Goal: Information Seeking & Learning: Learn about a topic

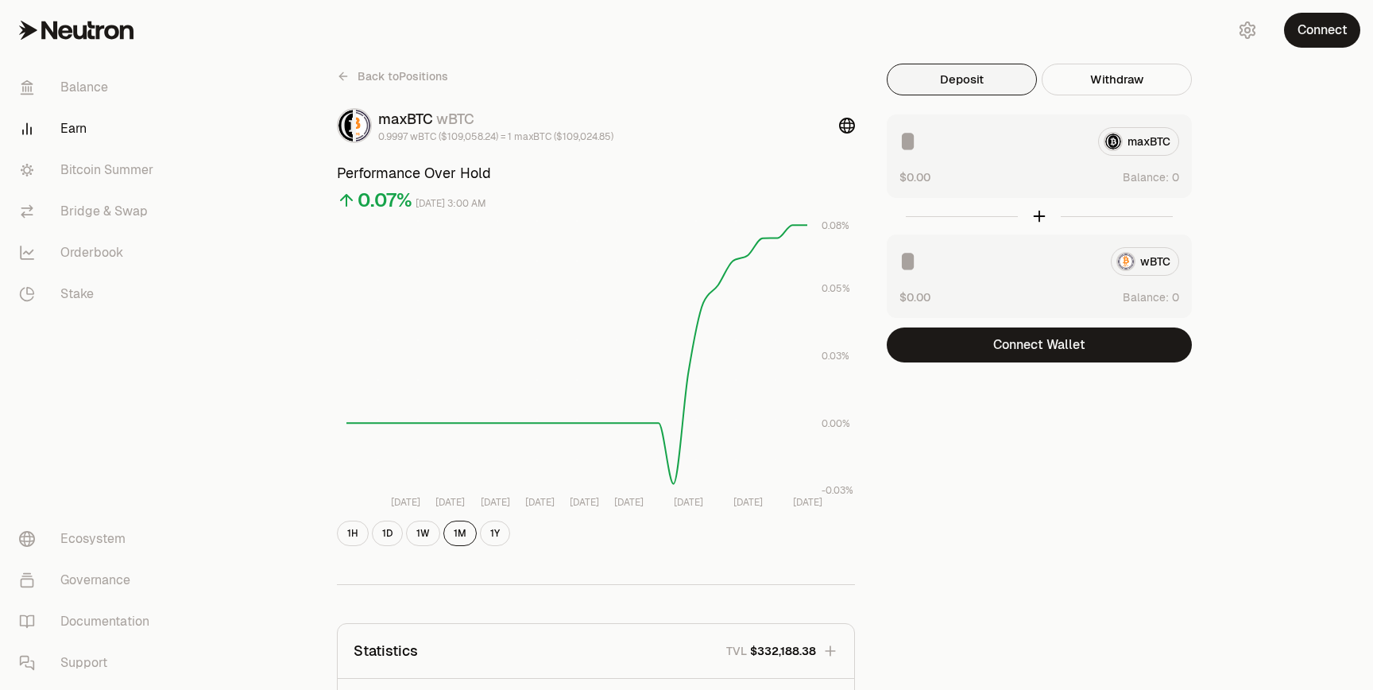
scroll to position [563, 0]
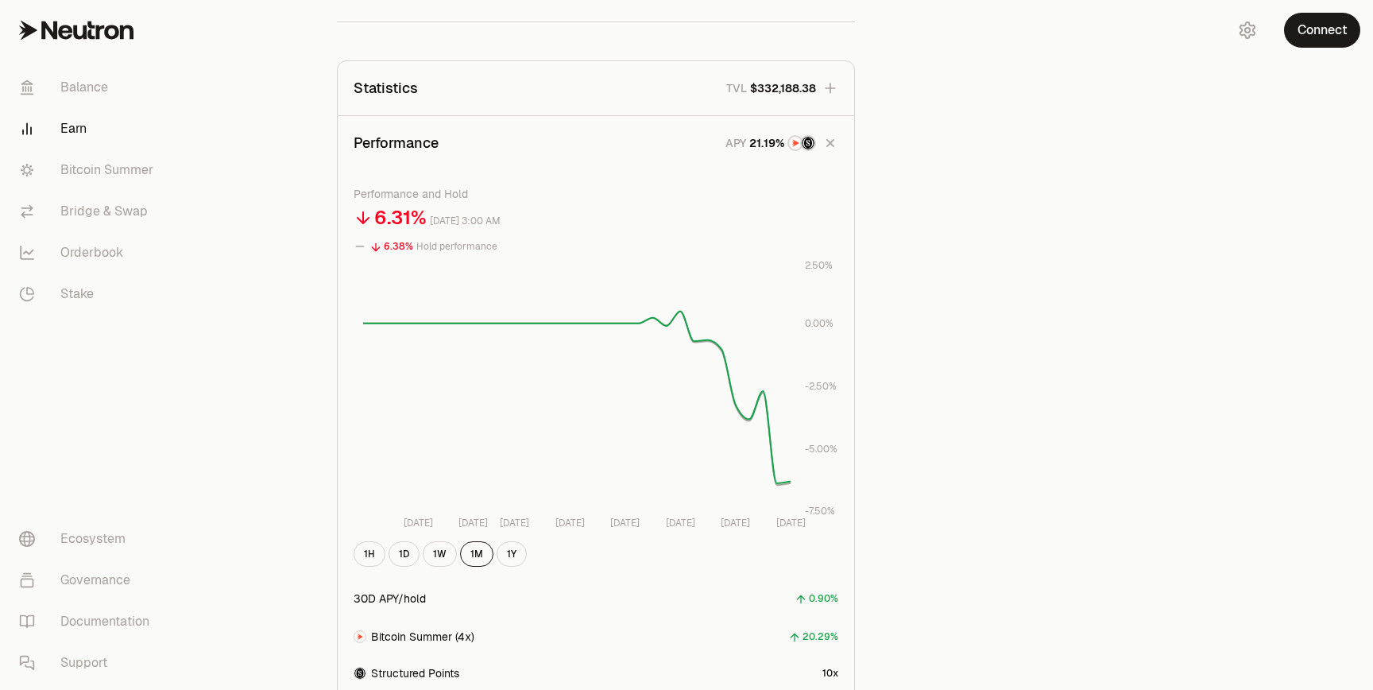
click at [79, 131] on link "Earn" at bounding box center [88, 128] width 165 height 41
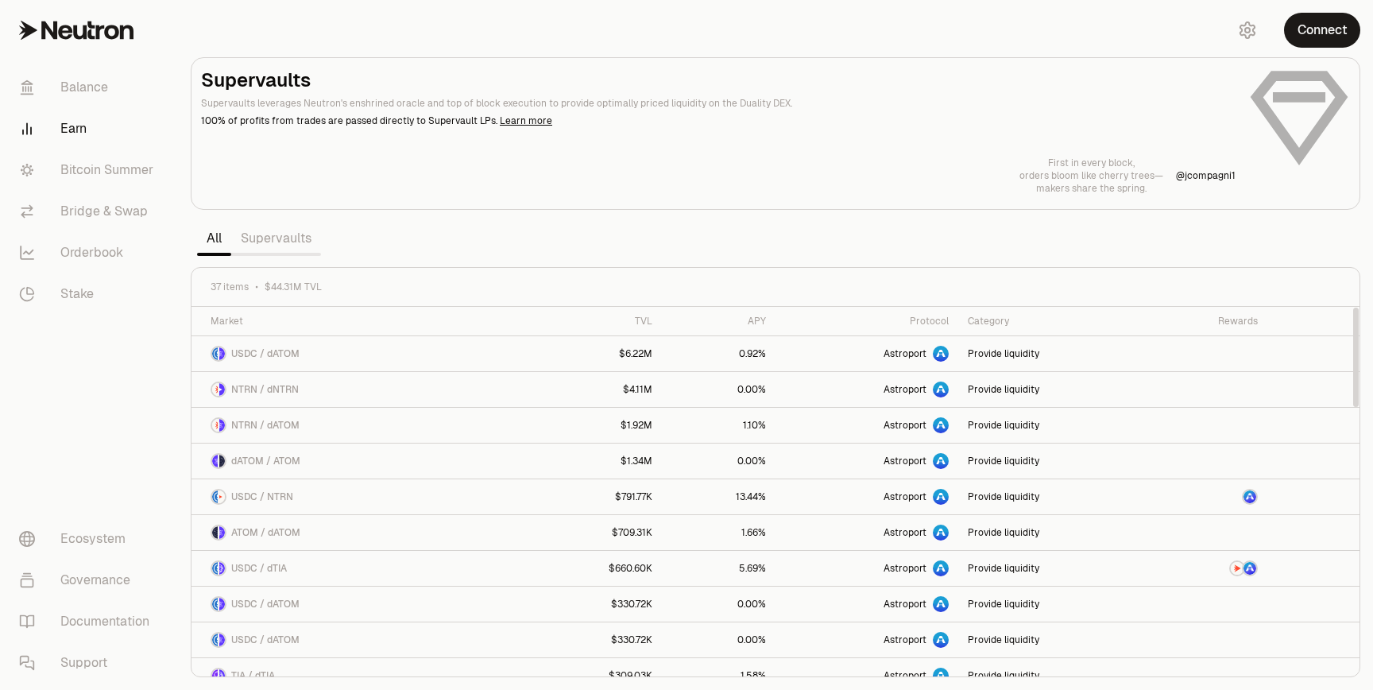
click at [286, 240] on link "Supervaults" at bounding box center [276, 238] width 90 height 32
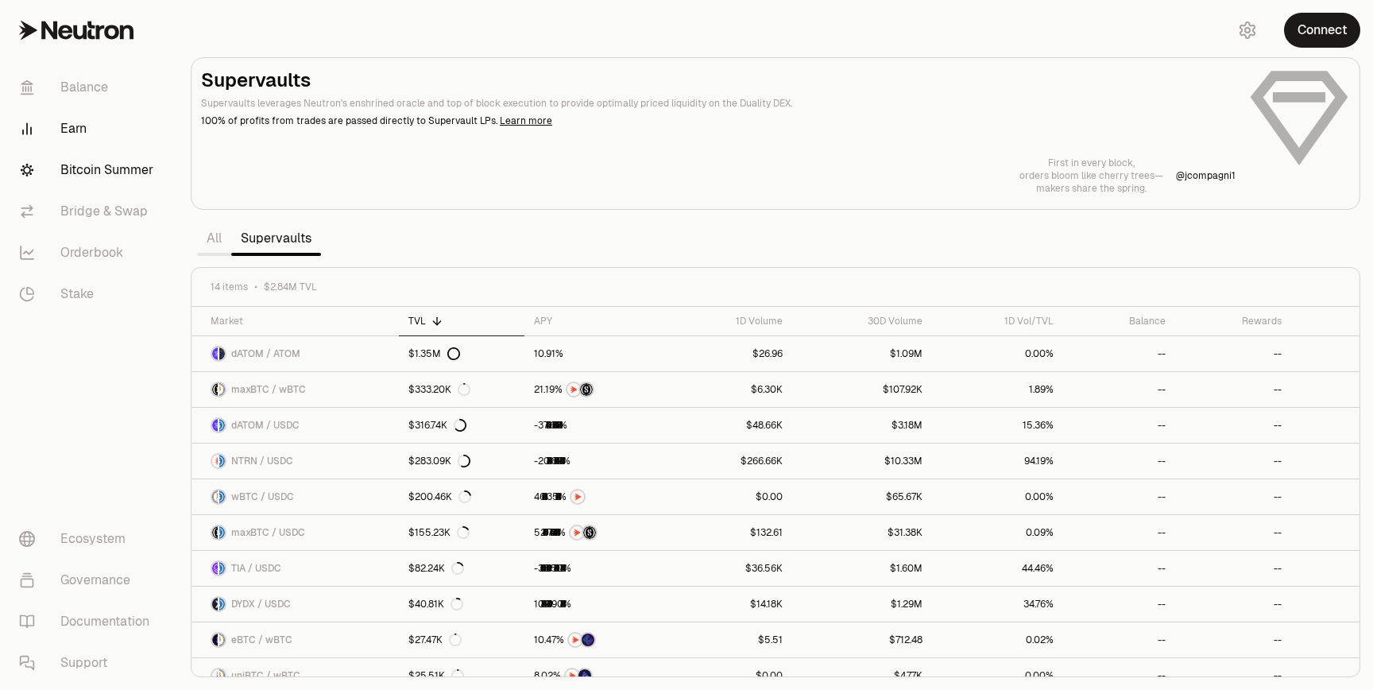
click at [128, 165] on link "Bitcoin Summer" at bounding box center [88, 169] width 165 height 41
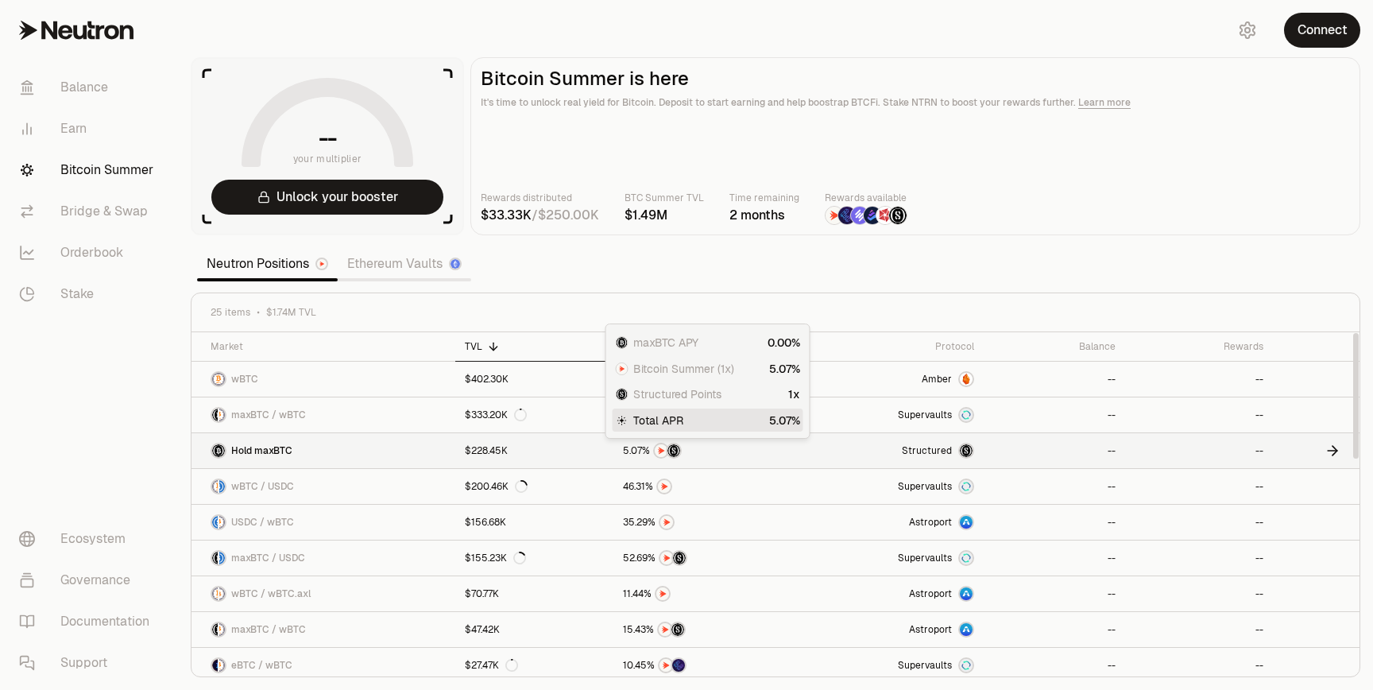
click at [694, 447] on div at bounding box center [706, 451] width 166 height 16
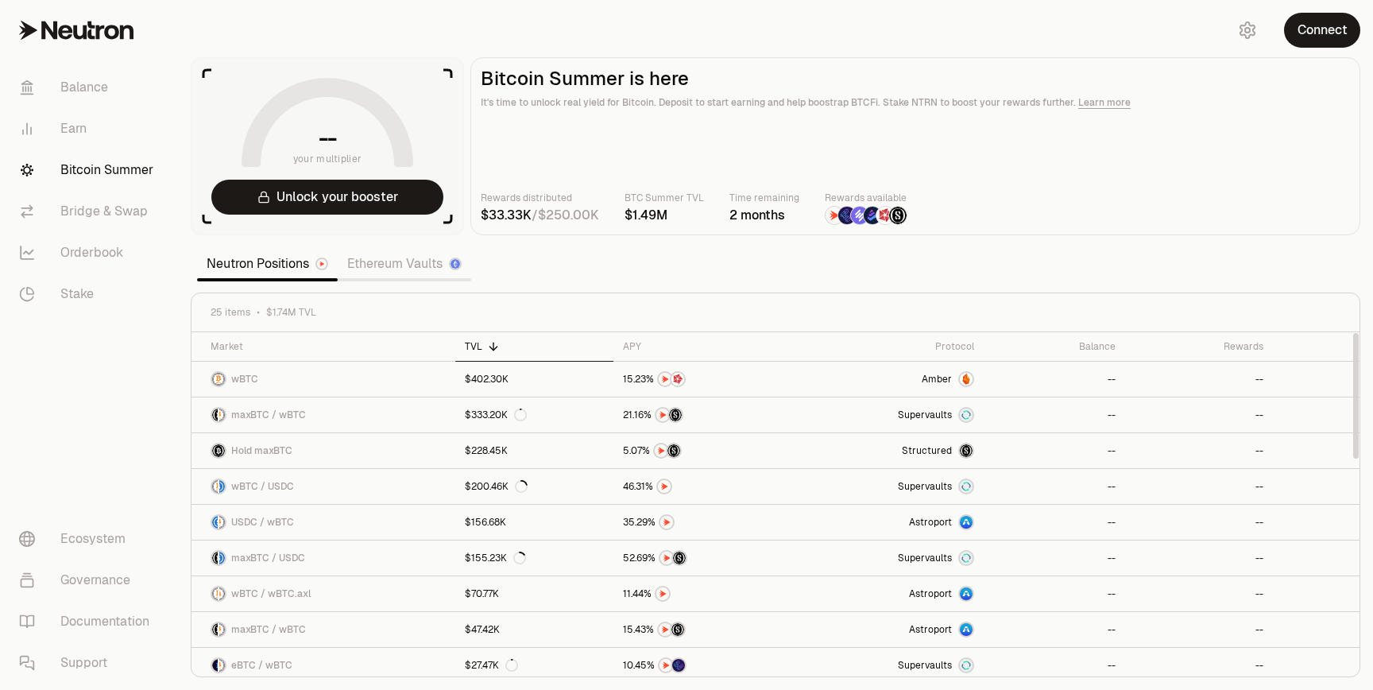
click at [416, 259] on link "Ethereum Vaults" at bounding box center [404, 264] width 133 height 32
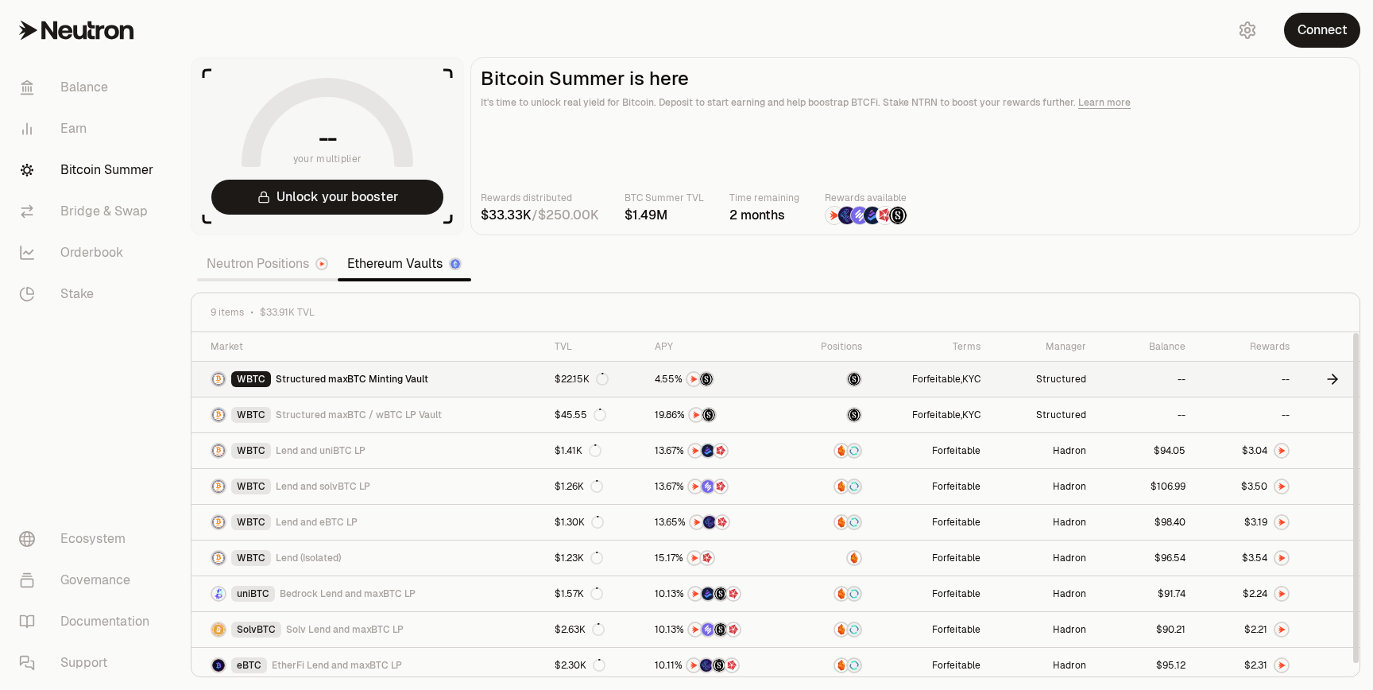
click at [1334, 379] on icon at bounding box center [1333, 379] width 10 height 0
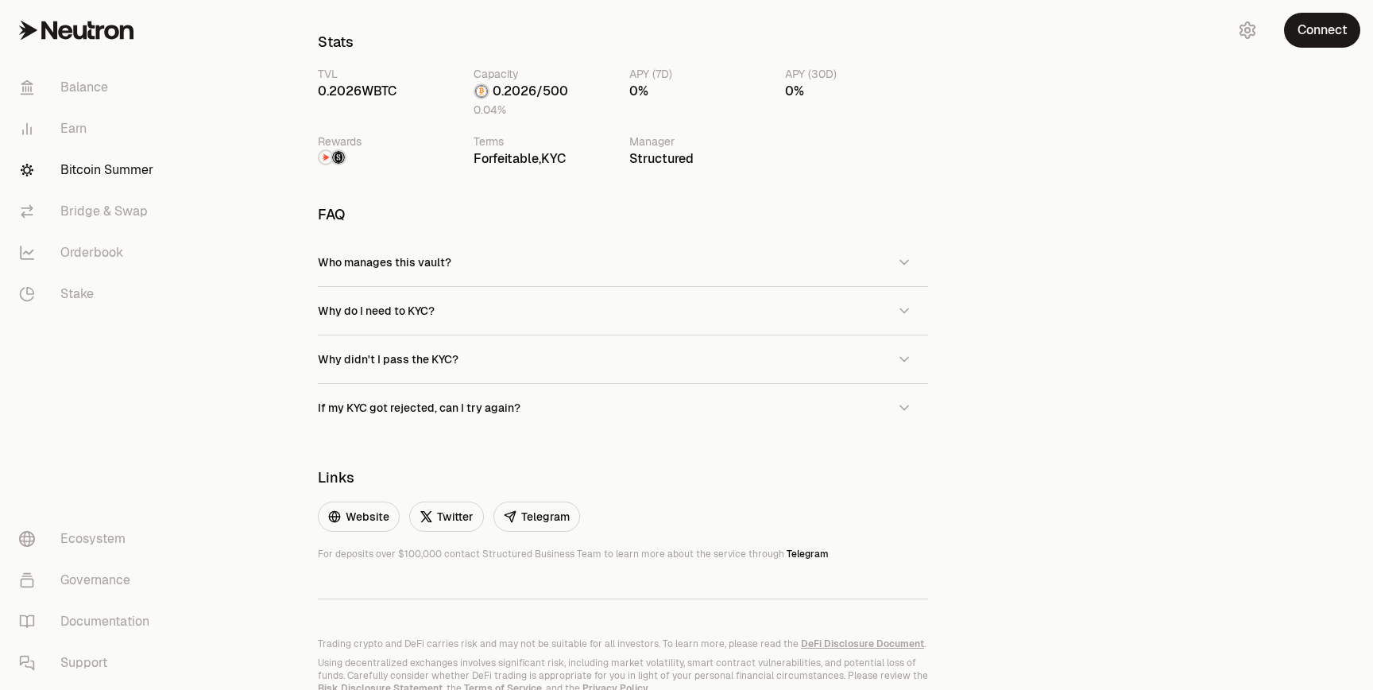
scroll to position [1003, 0]
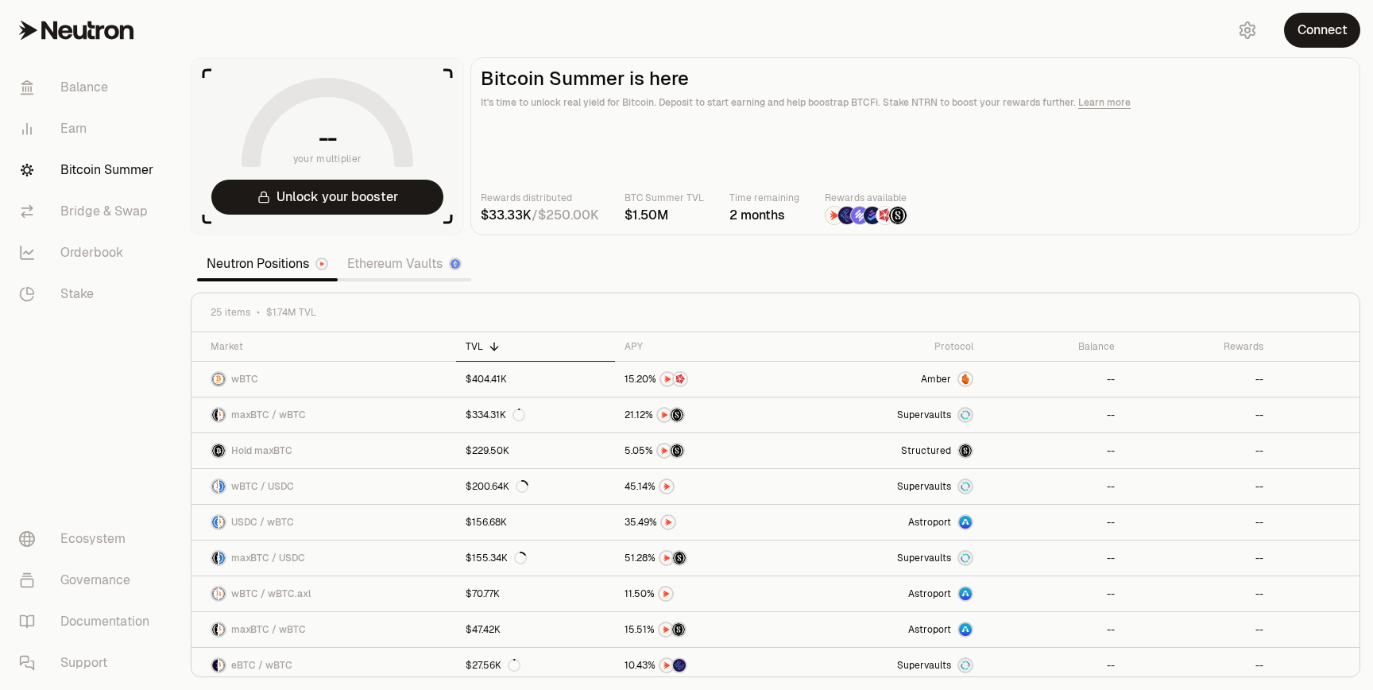
click at [624, 250] on section "-- your multiplier Unlock your booster Bitcoin Summer is here It's time to unlo…" at bounding box center [775, 345] width 1195 height 690
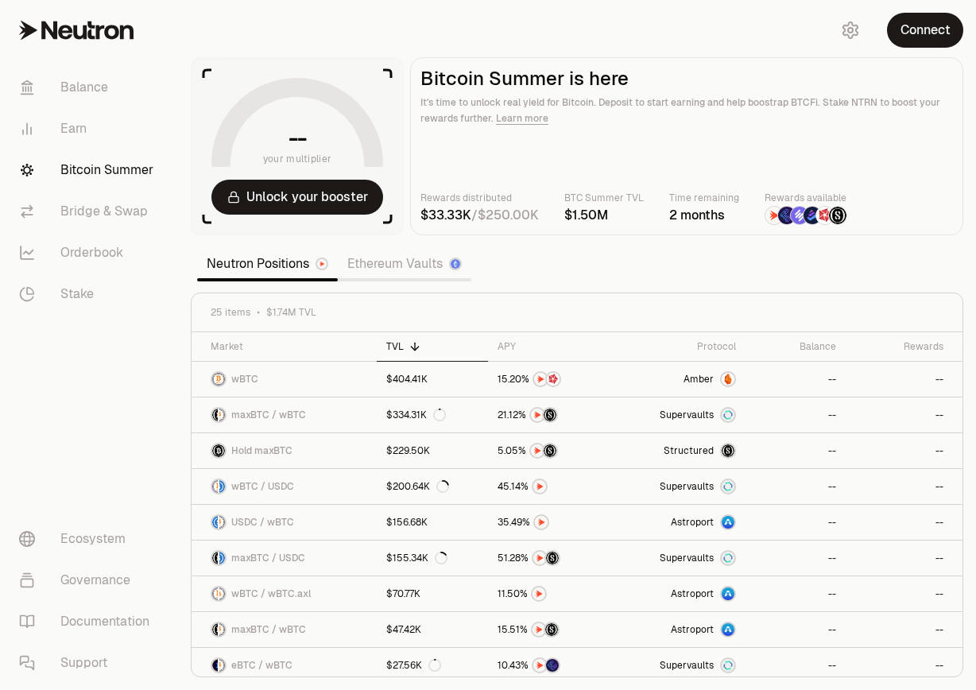
click at [373, 260] on link "Ethereum Vaults" at bounding box center [404, 264] width 133 height 32
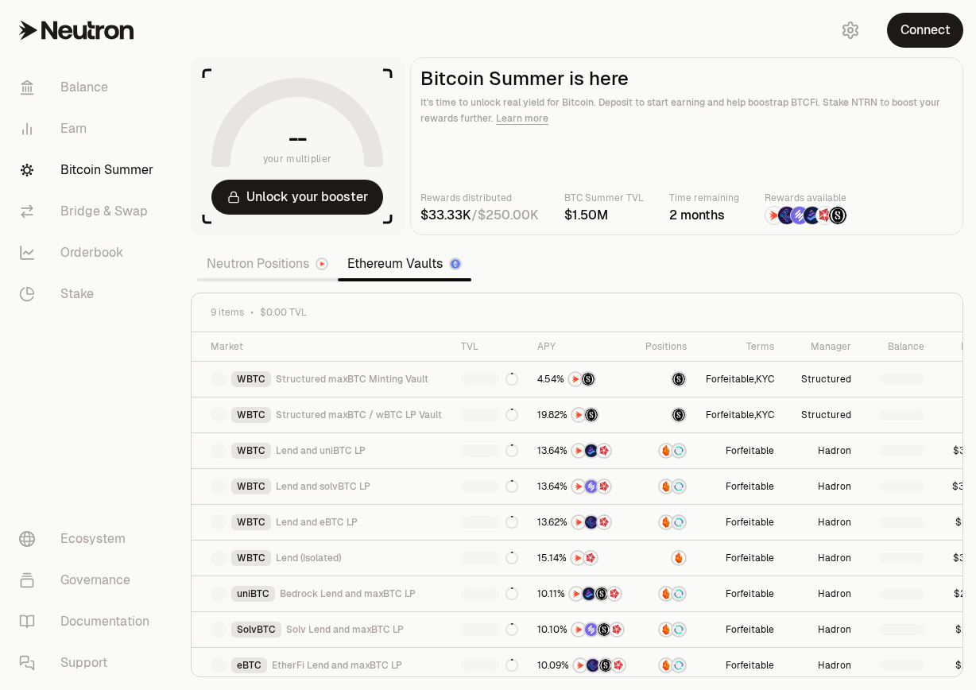
click at [286, 264] on link "Neutron Positions" at bounding box center [267, 264] width 141 height 32
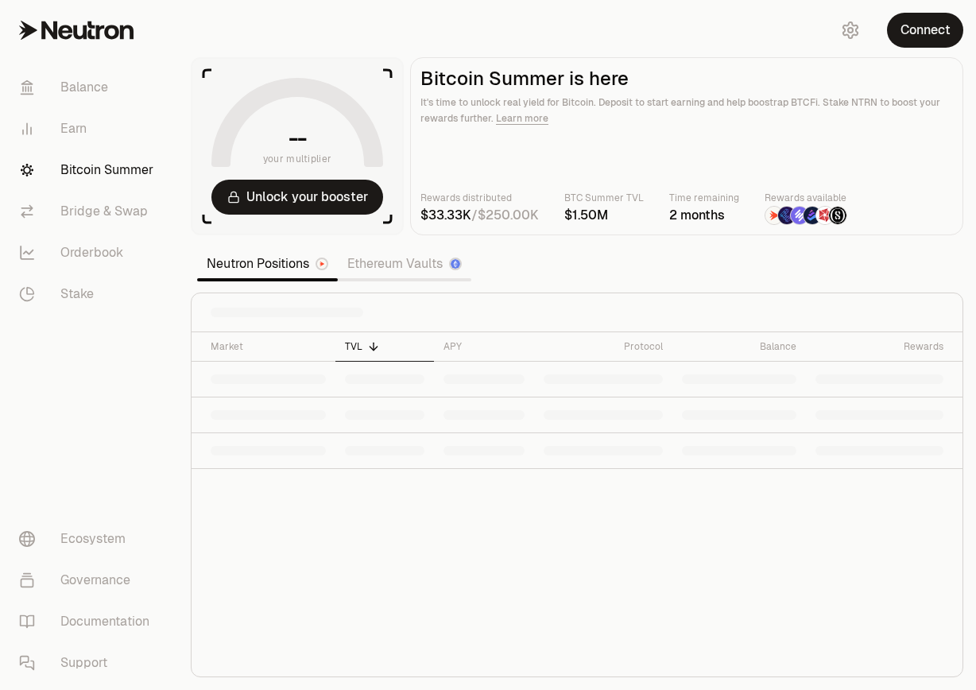
click at [383, 265] on link "Ethereum Vaults" at bounding box center [404, 264] width 133 height 32
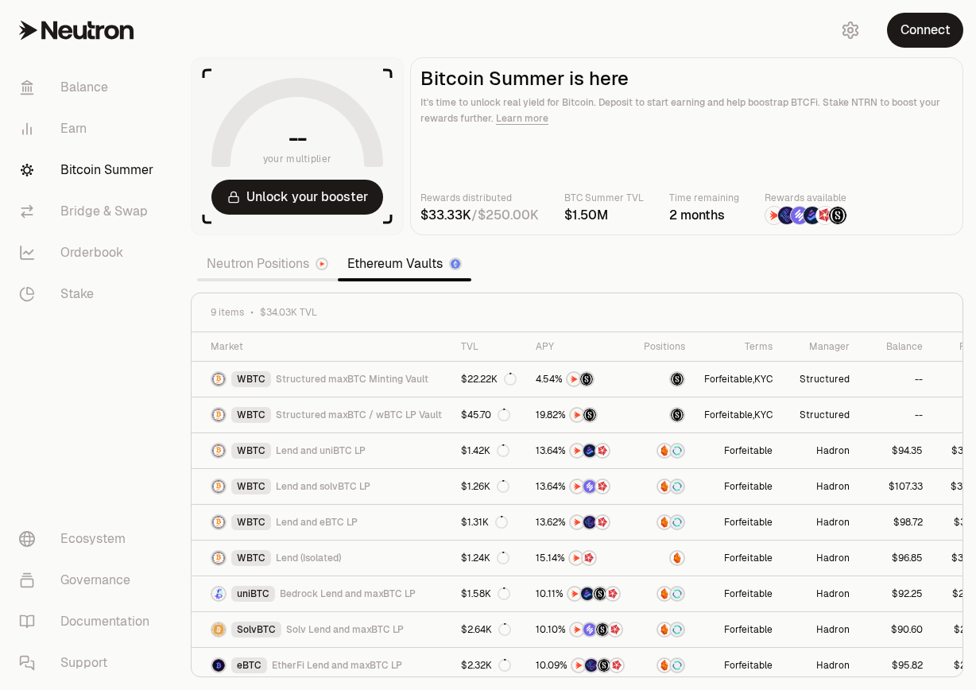
click at [292, 265] on link "Neutron Positions" at bounding box center [267, 264] width 141 height 32
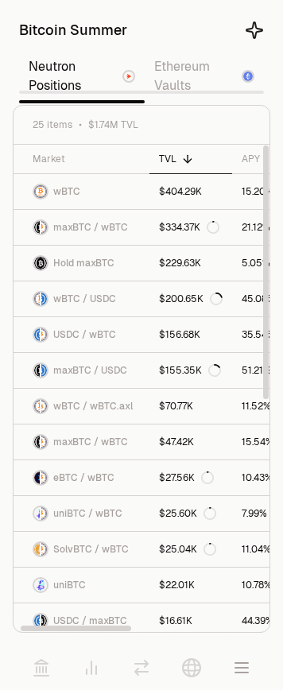
click at [185, 82] on link "Ethereum Vaults" at bounding box center [204, 76] width 119 height 51
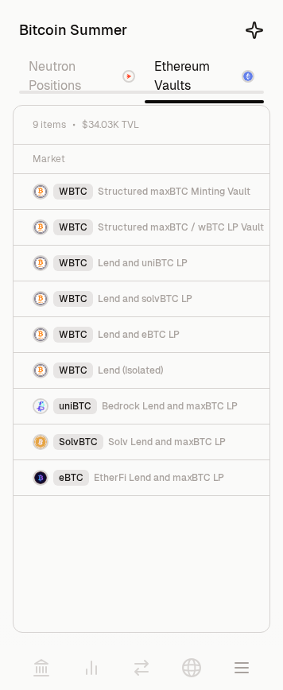
click at [78, 75] on link "Neutron Positions" at bounding box center [82, 76] width 126 height 51
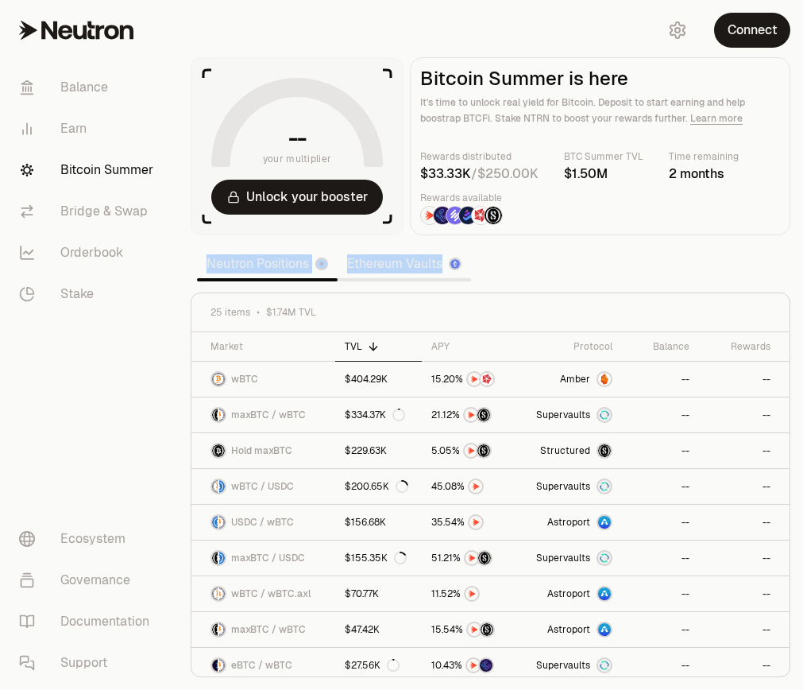
drag, startPoint x: 478, startPoint y: 266, endPoint x: 196, endPoint y: 268, distance: 282.1
click at [196, 268] on div "Neutron Positions Ethereum Vaults" at bounding box center [334, 264] width 287 height 38
copy div "Neutron Positions Ethereum Vaults"
click at [715, 238] on section "-- your multiplier Unlock your booster Bitcoin Summer is here It's time to unlo…" at bounding box center [490, 345] width 625 height 690
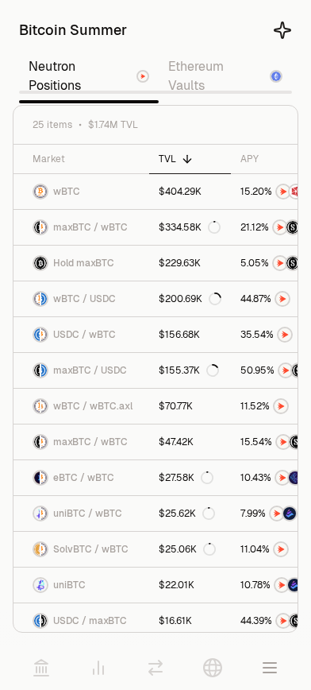
drag, startPoint x: 222, startPoint y: 10, endPoint x: 230, endPoint y: 10, distance: 8.7
click at [230, 10] on section "Bitcoin Summer Neutron Positions Ethereum Vaults 25 items $1.74M TVL Market TVL…" at bounding box center [155, 322] width 311 height 645
drag, startPoint x: 230, startPoint y: 8, endPoint x: 307, endPoint y: 15, distance: 76.6
click at [307, 15] on section "Bitcoin Summer Neutron Positions Ethereum Vaults 25 items $1.74M TVL Market TVL…" at bounding box center [155, 322] width 311 height 645
click at [293, 9] on section "Bitcoin Summer Neutron Positions Ethereum Vaults 25 items $1.74M TVL Market TVL…" at bounding box center [155, 322] width 311 height 645
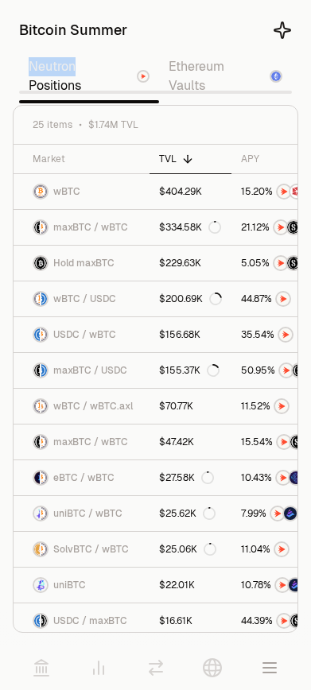
click at [293, 9] on section "Bitcoin Summer Neutron Positions Ethereum Vaults 25 items $1.74M TVL Market TVL…" at bounding box center [155, 322] width 311 height 645
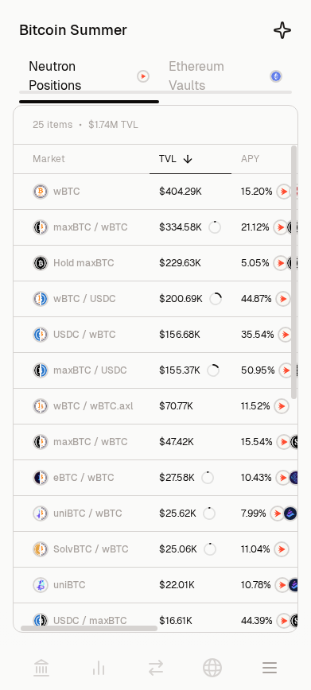
click at [204, 31] on div at bounding box center [225, 30] width 133 height 22
